Goal: Information Seeking & Learning: Find specific fact

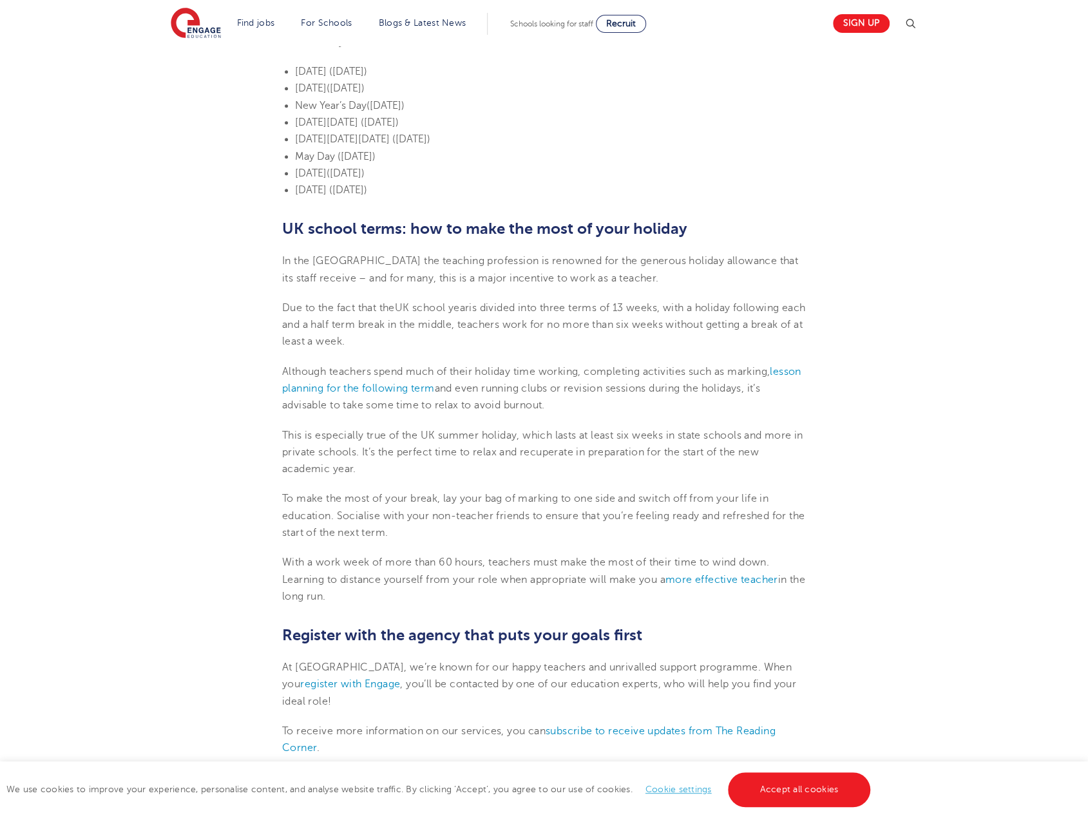
scroll to position [838, 0]
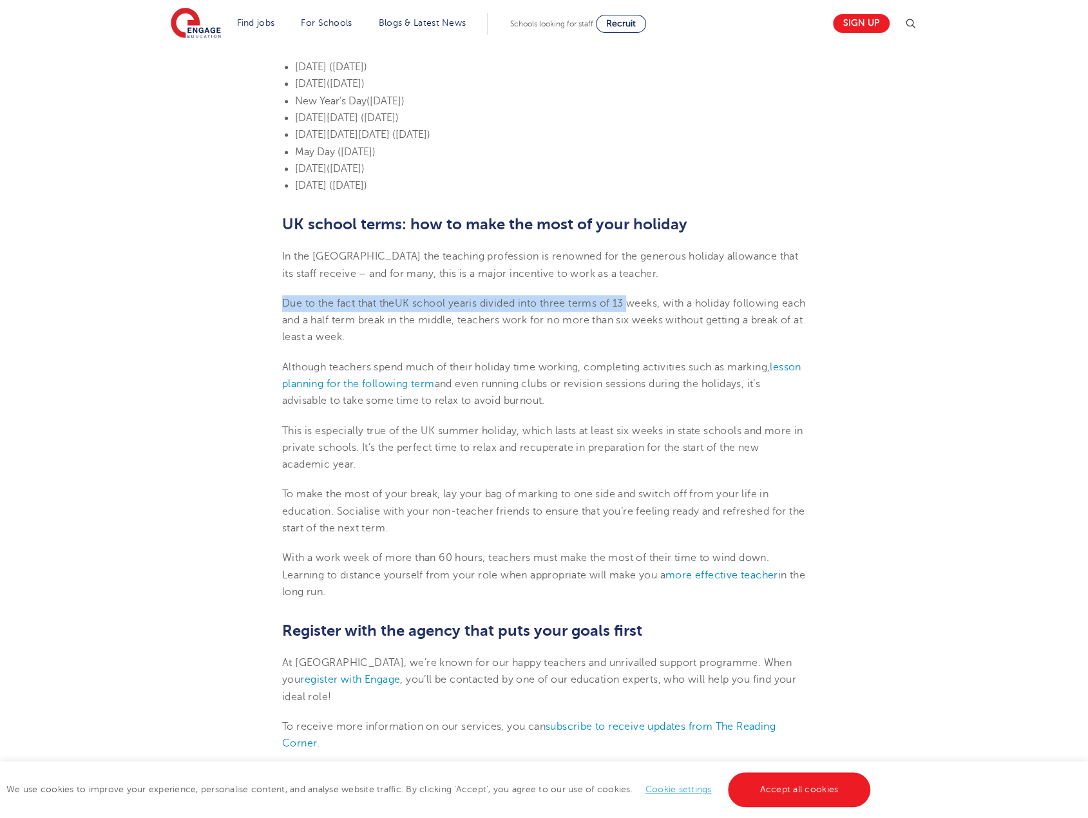
drag, startPoint x: 285, startPoint y: 281, endPoint x: 635, endPoint y: 280, distance: 349.8
click at [635, 295] on p "Due to the fact that the UK school year is divided into three terms of 13 weeks…" at bounding box center [544, 320] width 524 height 51
click at [643, 298] on span "is divided into three terms of 13 weeks, with a holiday following each and a ha…" at bounding box center [543, 321] width 523 height 46
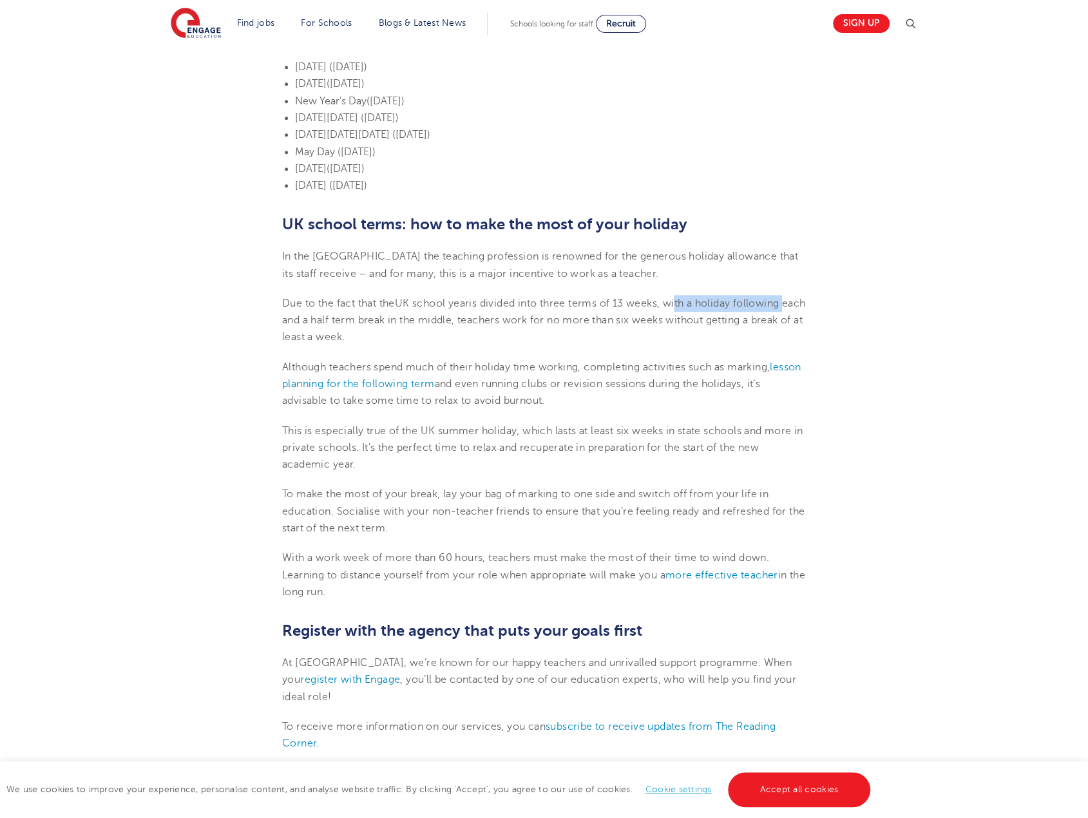
drag, startPoint x: 680, startPoint y: 285, endPoint x: 791, endPoint y: 283, distance: 110.8
click at [791, 298] on span "is divided into three terms of 13 weeks, with a holiday following each and a ha…" at bounding box center [543, 321] width 523 height 46
click at [785, 298] on span "is divided into three terms of 13 weeks, with a holiday following each and a ha…" at bounding box center [543, 321] width 523 height 46
drag, startPoint x: 329, startPoint y: 306, endPoint x: 464, endPoint y: 303, distance: 135.3
click at [464, 303] on span "is divided into three terms of 13 weeks, with a holiday following each and a ha…" at bounding box center [543, 321] width 523 height 46
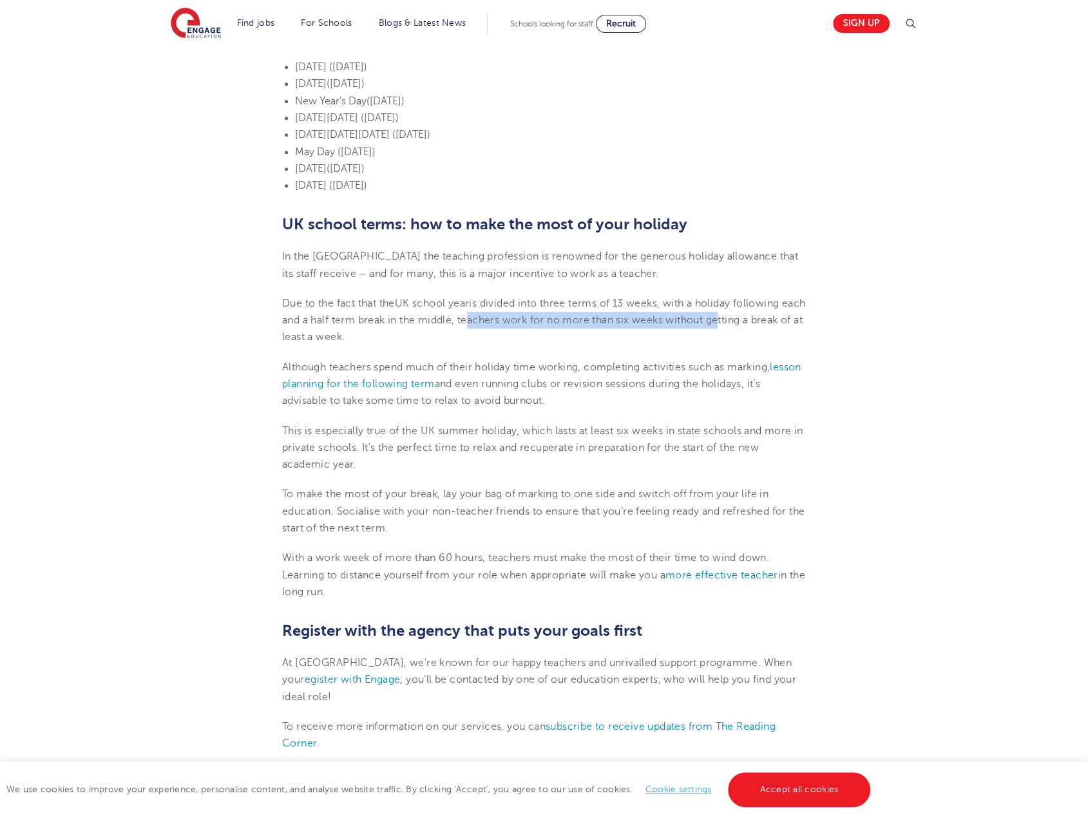
drag, startPoint x: 493, startPoint y: 302, endPoint x: 765, endPoint y: 296, distance: 271.9
click at [744, 298] on span "is divided into three terms of 13 weeks, with a holiday following each and a ha…" at bounding box center [543, 321] width 523 height 46
click at [779, 295] on p "Due to the fact that the UK school year is divided into three terms of 13 weeks…" at bounding box center [544, 320] width 524 height 51
click at [251, 323] on section "[DATE] UK school terms: When does school start & how long does it last? In the …" at bounding box center [543, 236] width 781 height 1436
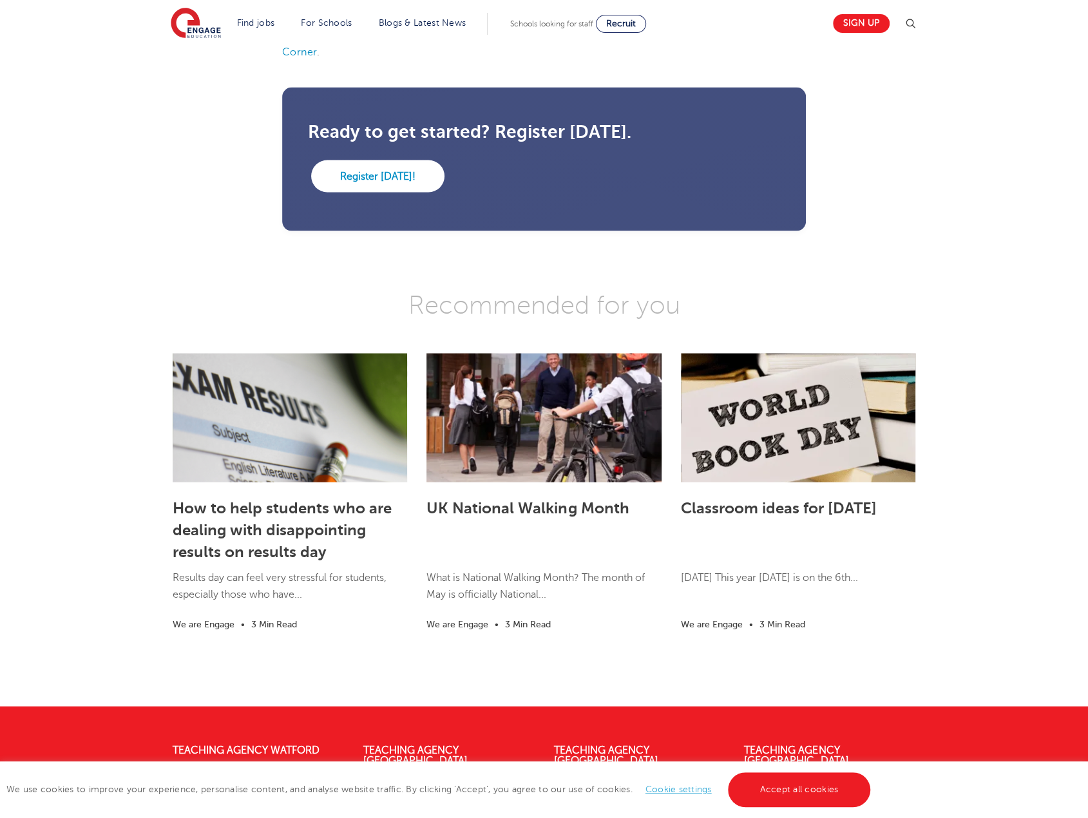
scroll to position [0, 0]
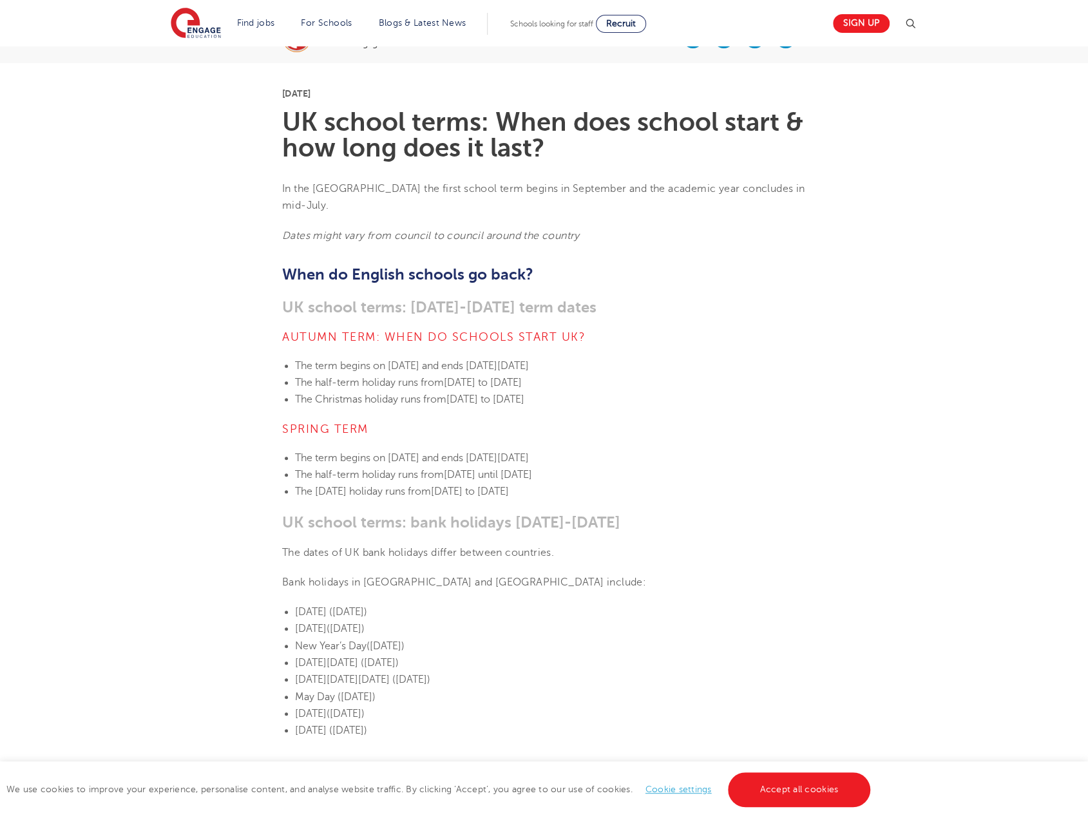
drag, startPoint x: 66, startPoint y: 559, endPoint x: 7, endPoint y: 150, distance: 412.6
